Goal: Navigation & Orientation: Find specific page/section

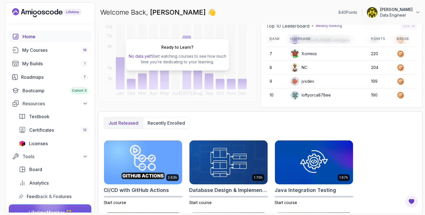
scroll to position [190, 0]
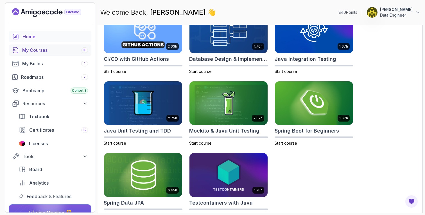
click at [52, 48] on div "My Courses 18" at bounding box center [55, 50] width 66 height 7
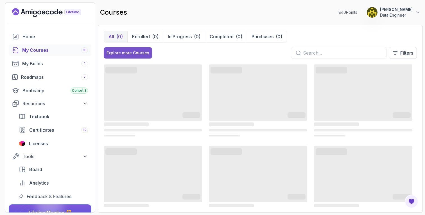
click at [136, 54] on div "Explore more Courses" at bounding box center [127, 53] width 43 height 6
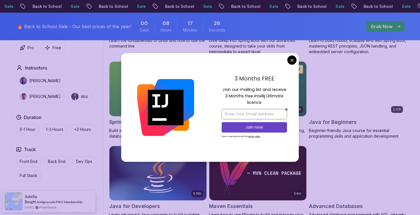
scroll to position [300, 0]
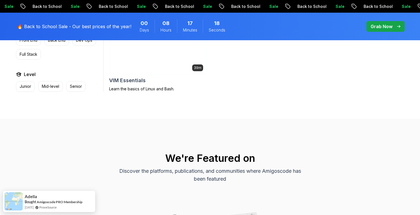
scroll to position [1445, 0]
